Goal: Task Accomplishment & Management: Use online tool/utility

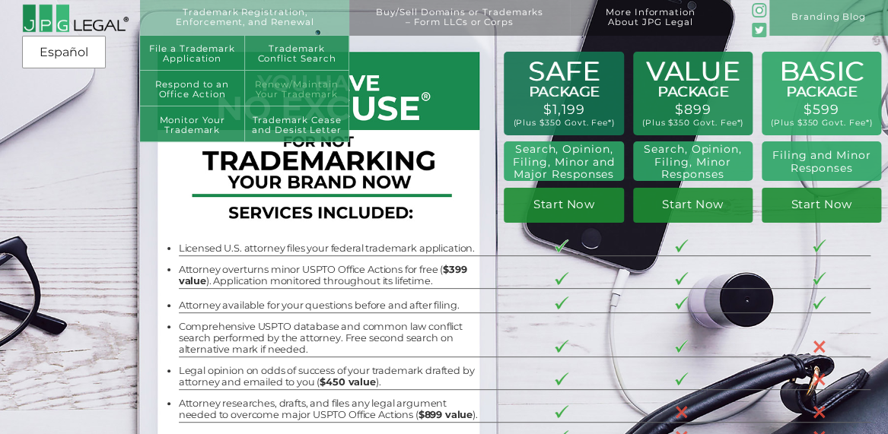
click at [287, 94] on link "Renew/Maintain Your Trademark" at bounding box center [297, 89] width 104 height 36
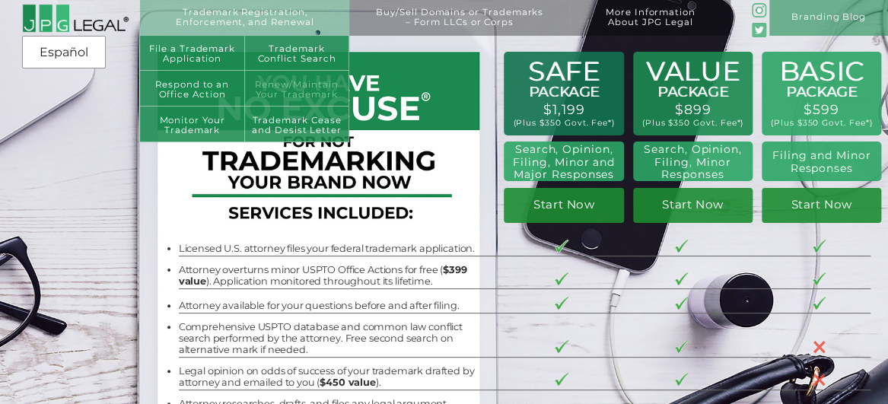
click at [301, 95] on link "Renew/Maintain Your Trademark" at bounding box center [297, 89] width 104 height 36
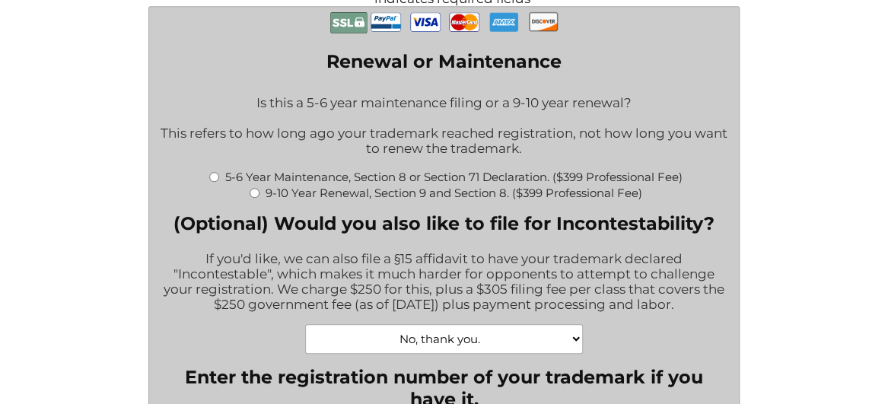
scroll to position [364, 0]
